Goal: Task Accomplishment & Management: Use online tool/utility

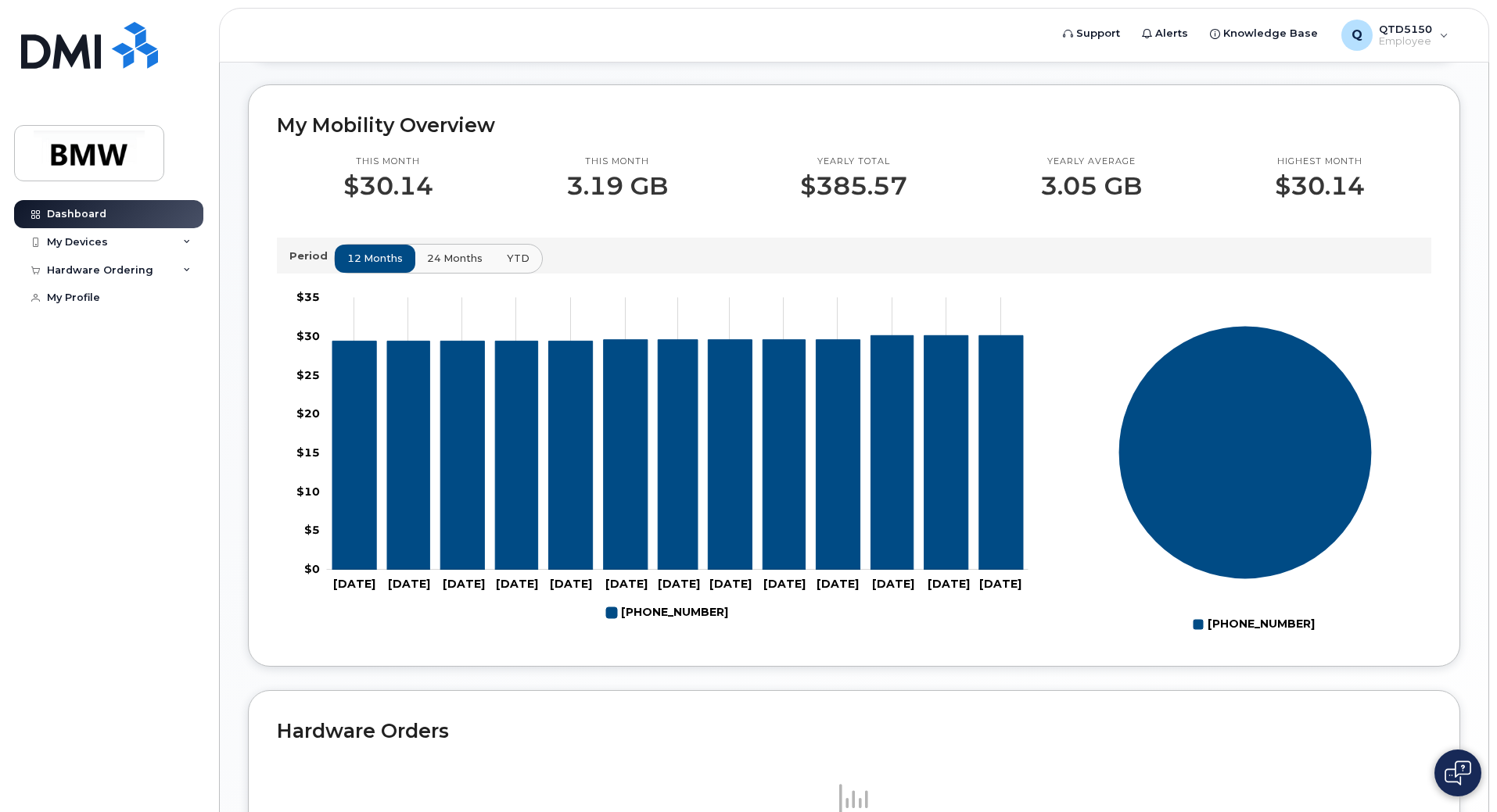
scroll to position [391, 0]
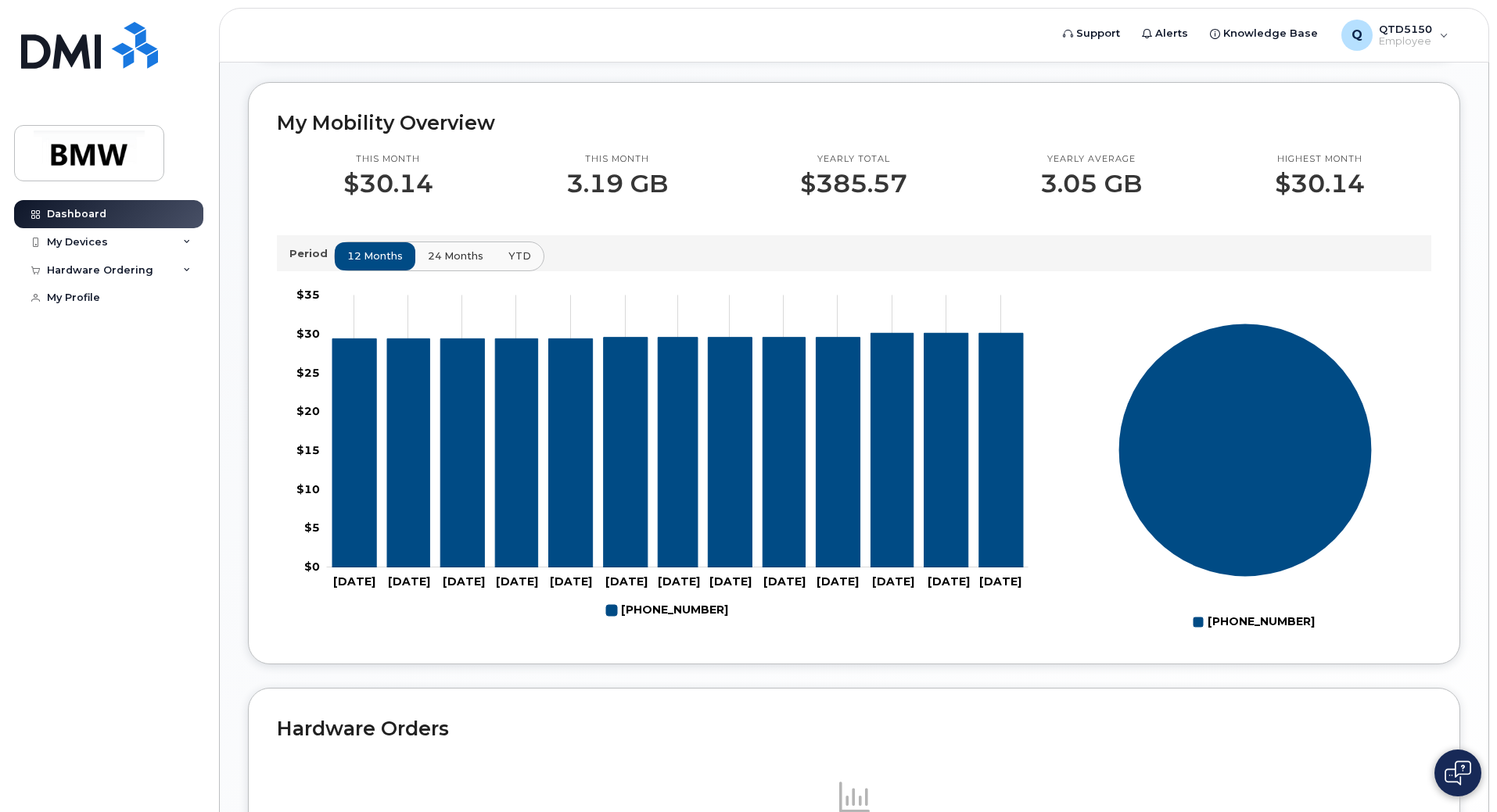
click at [451, 264] on span "24 months" at bounding box center [455, 256] width 55 height 15
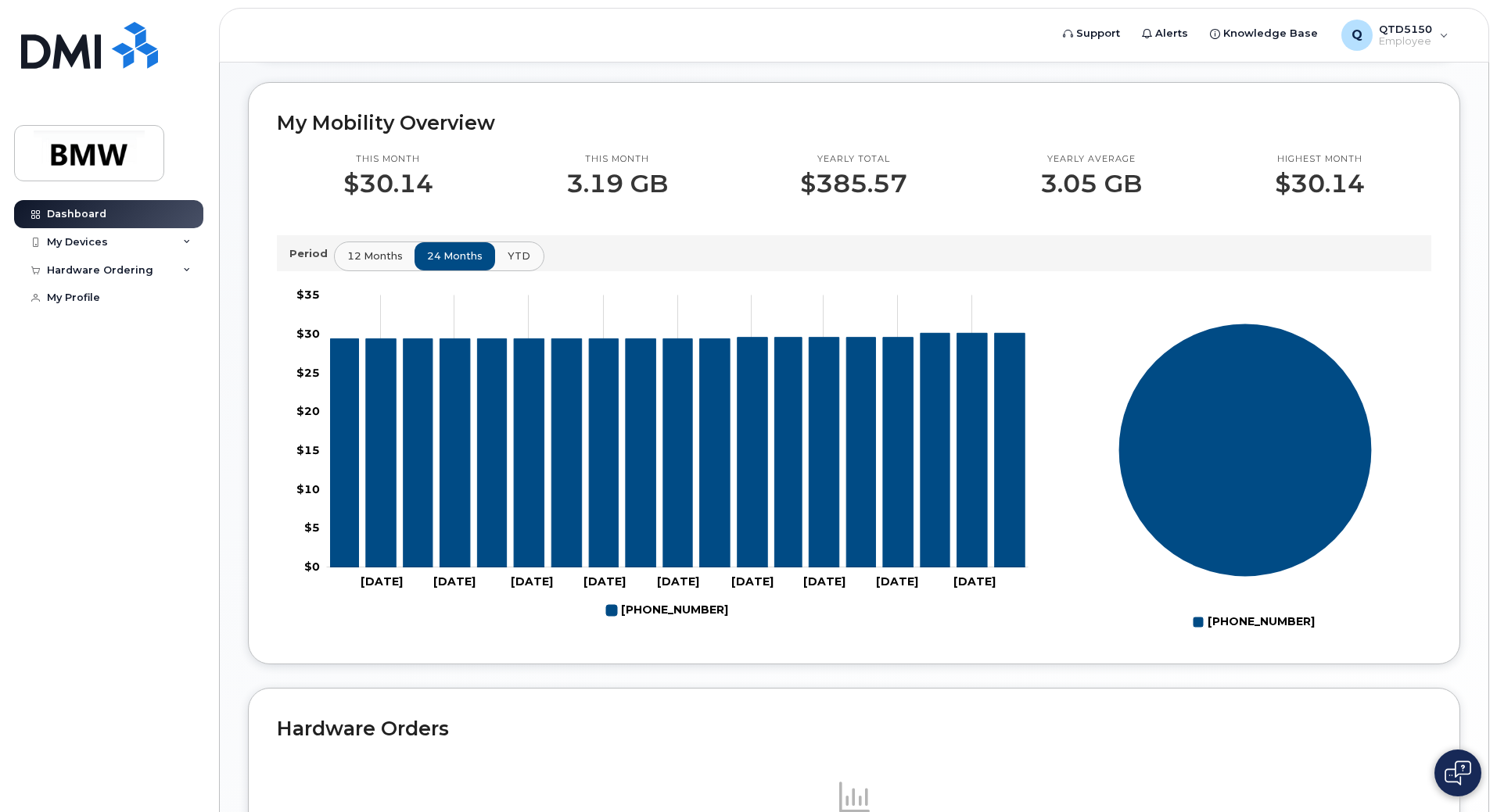
click at [519, 264] on span "YTD" at bounding box center [519, 256] width 22 height 15
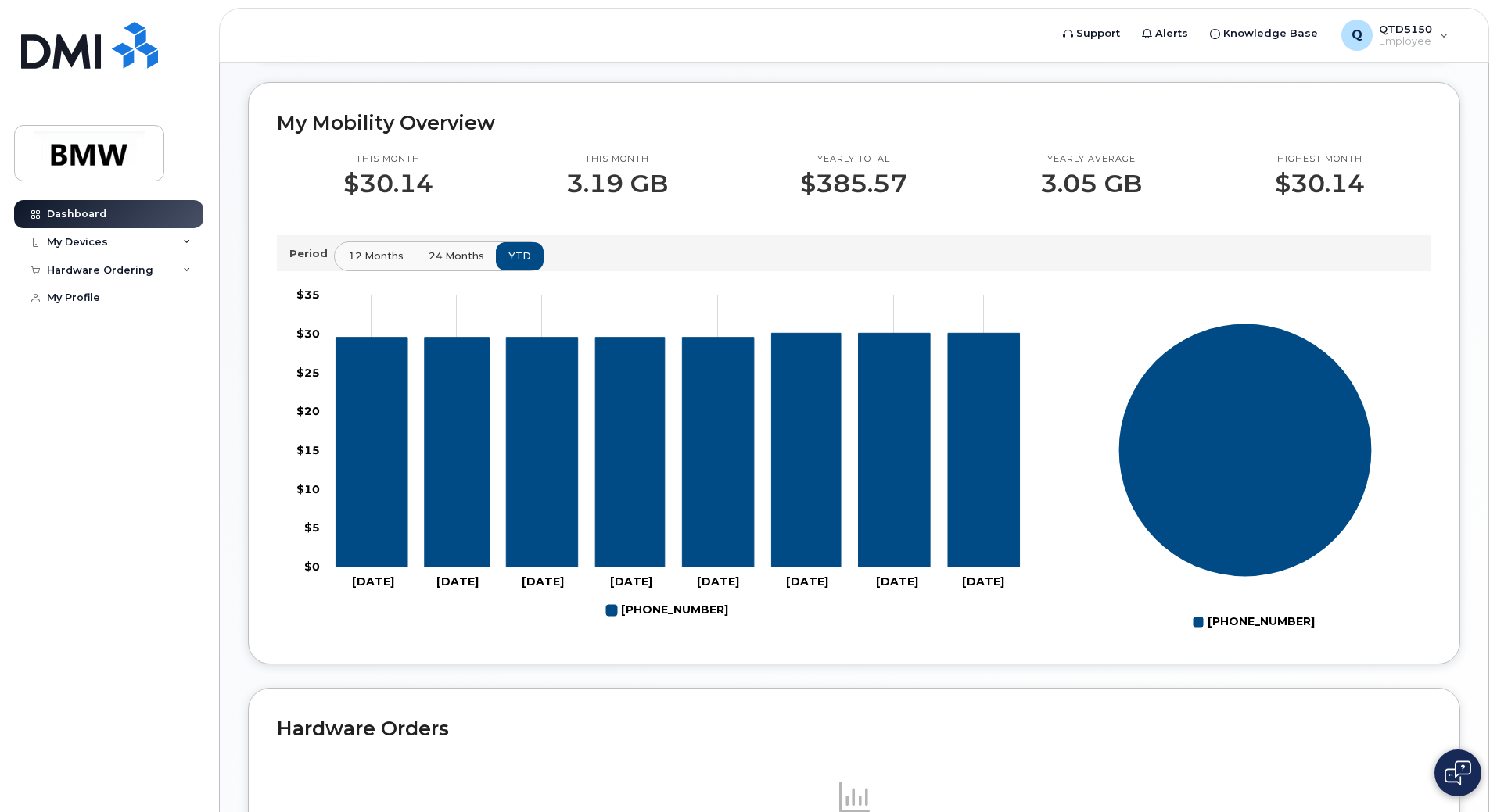
click at [341, 270] on button "12 months" at bounding box center [376, 256] width 82 height 28
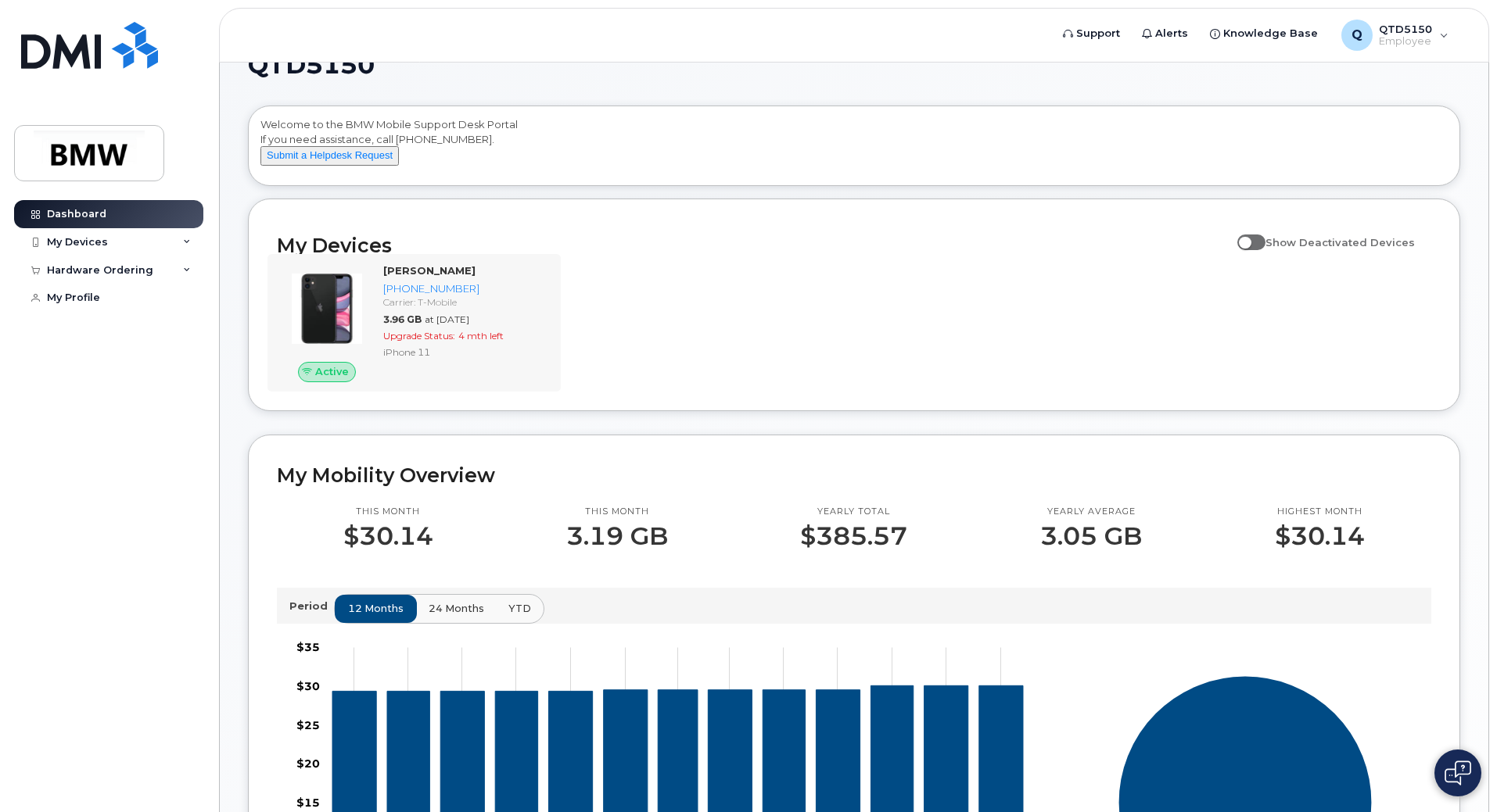
scroll to position [0, 0]
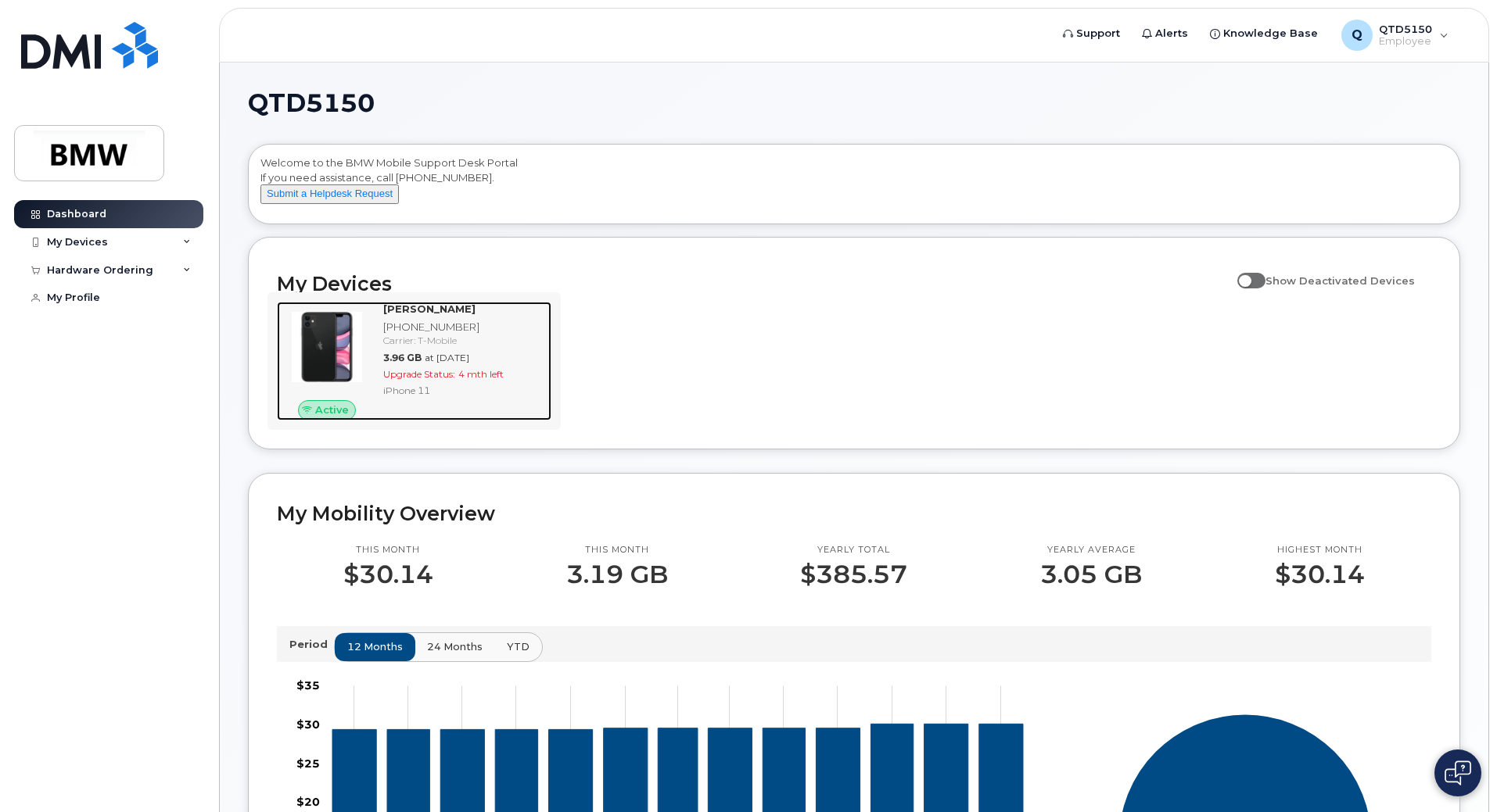
click at [413, 380] on span "Upgrade Status:" at bounding box center [419, 374] width 72 height 12
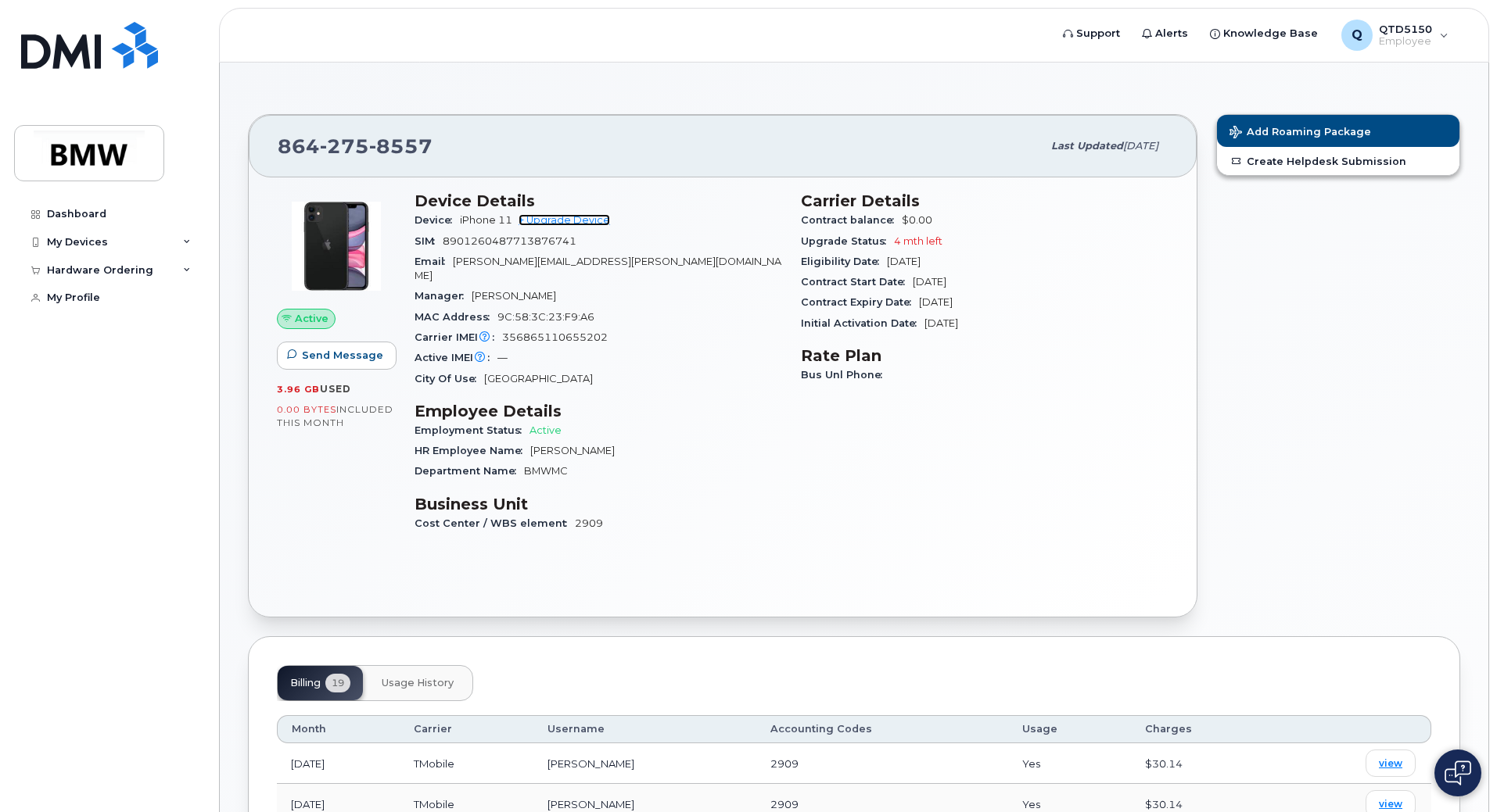
click at [585, 222] on link "+ Upgrade Device" at bounding box center [565, 220] width 91 height 12
